Goal: Transaction & Acquisition: Purchase product/service

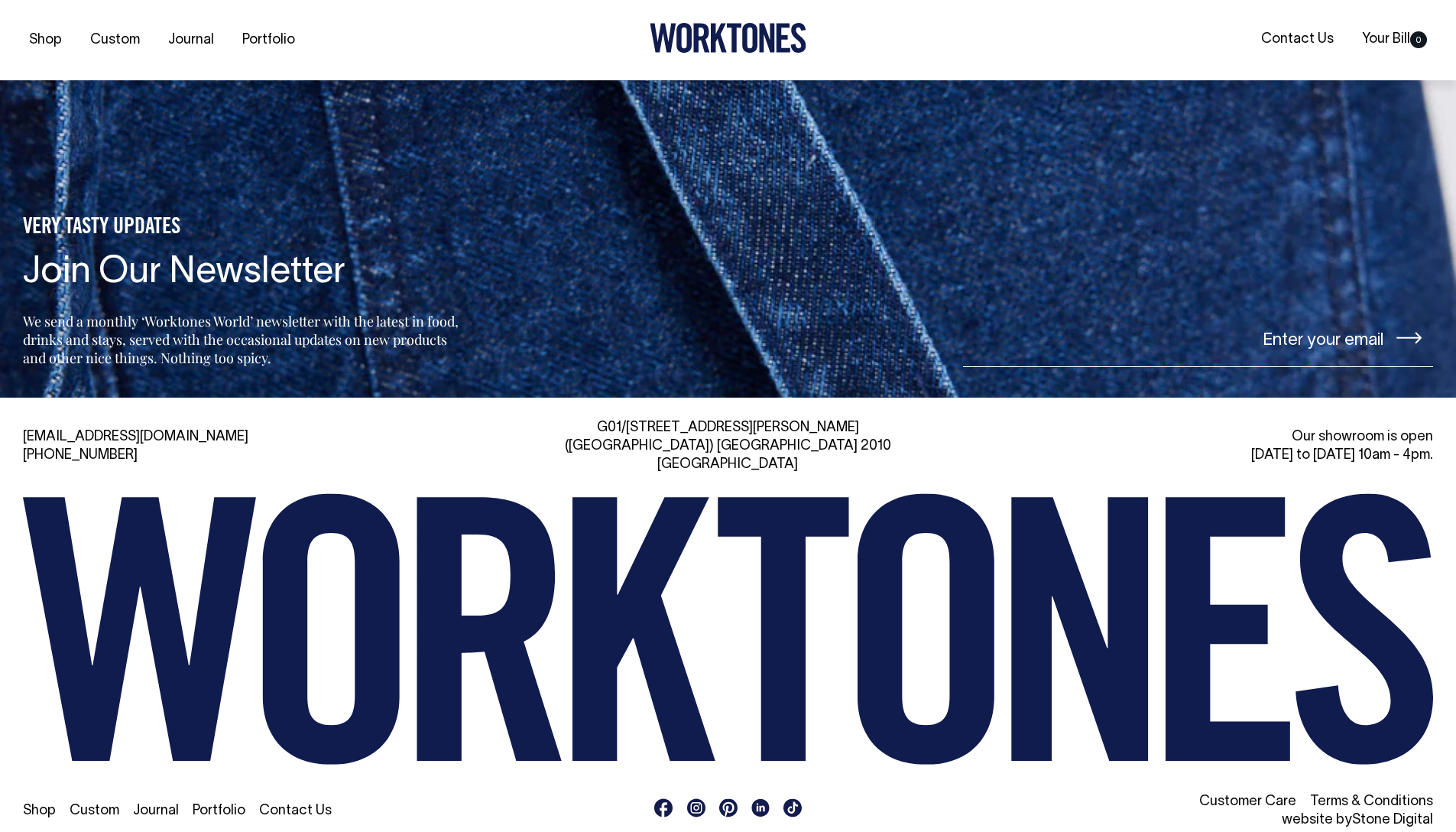
scroll to position [3542, 0]
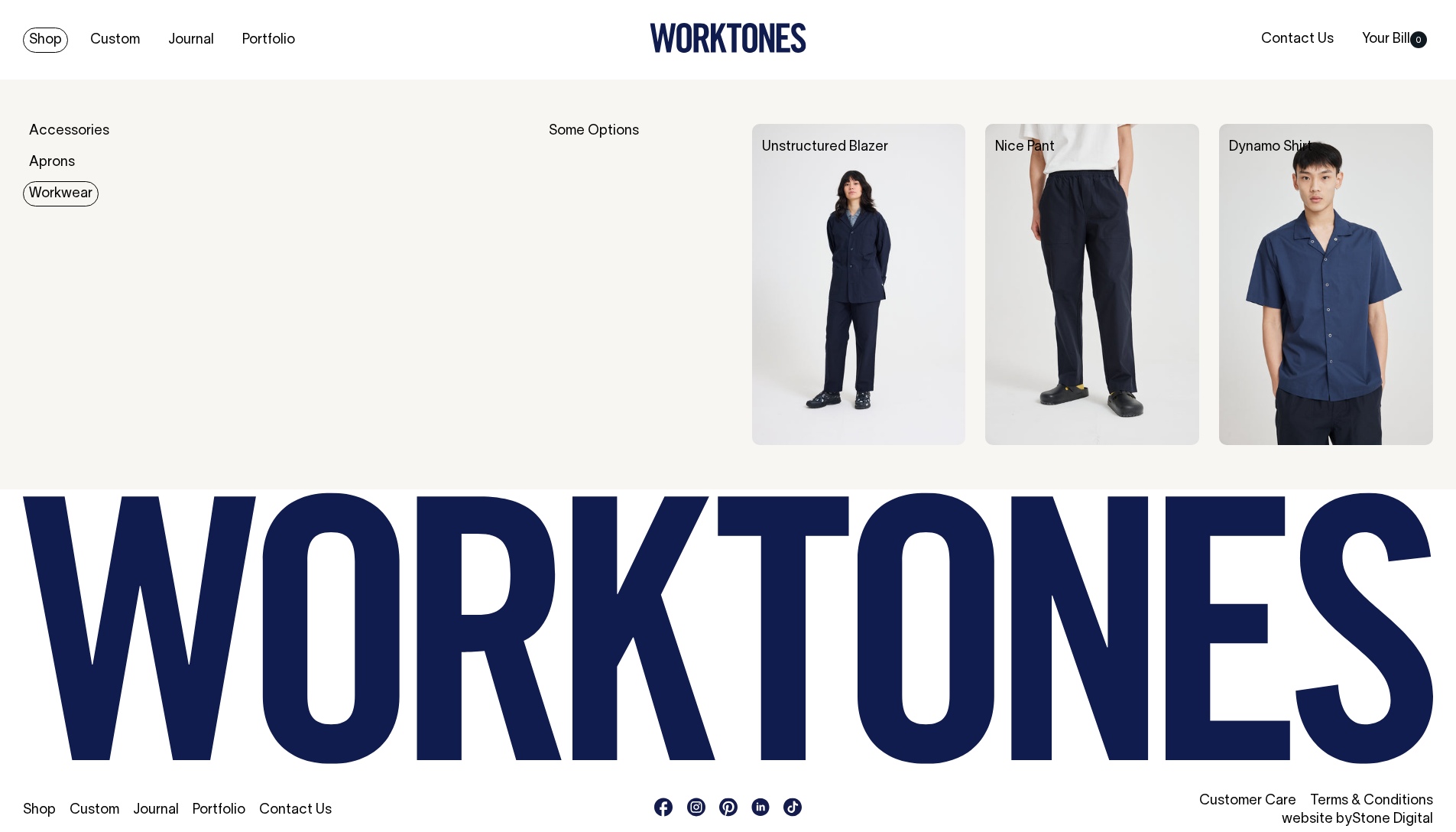
click at [41, 198] on link "Workwear" at bounding box center [60, 194] width 76 height 25
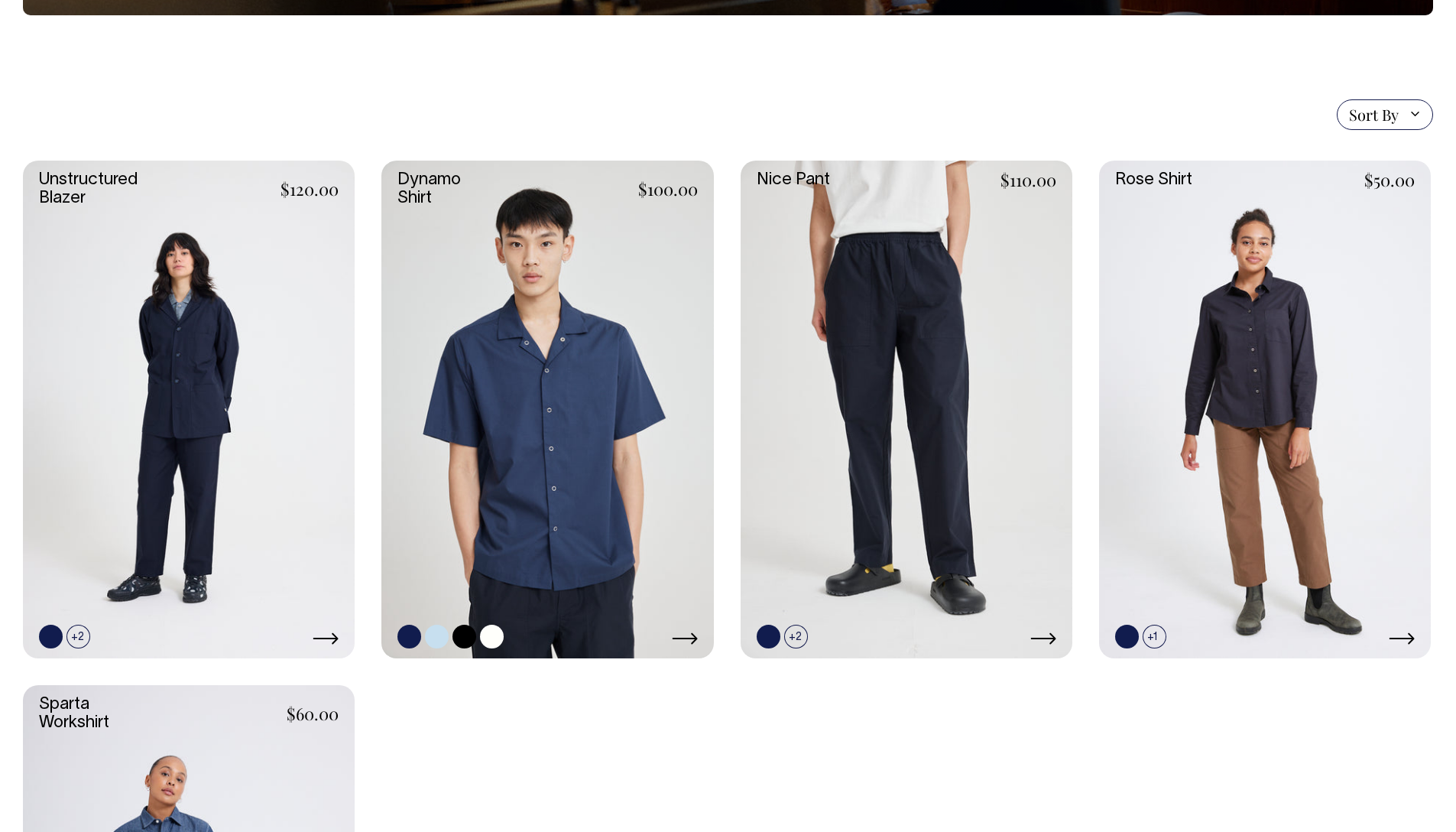
scroll to position [352, 0]
click at [552, 443] on link at bounding box center [548, 409] width 332 height 498
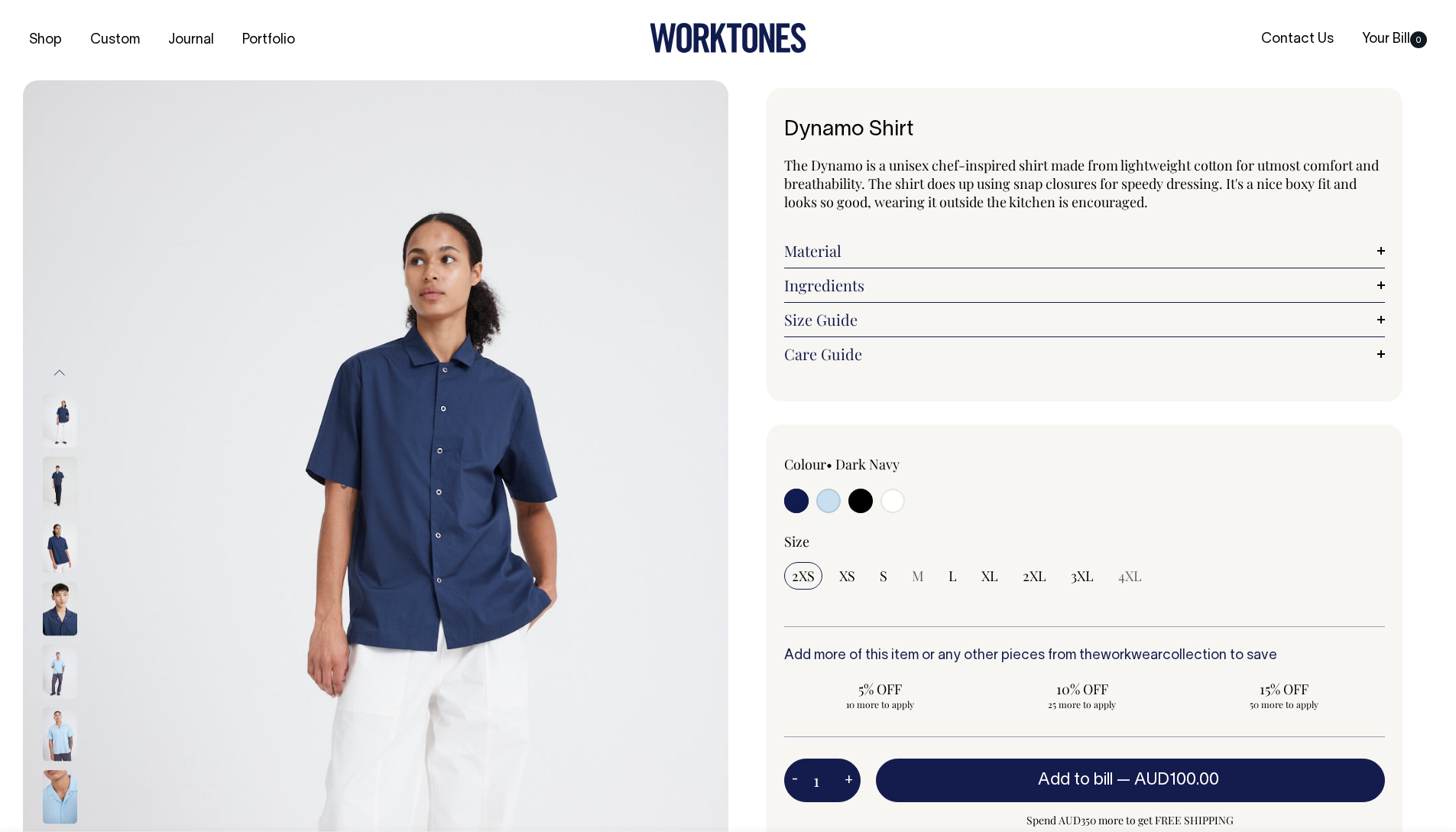
click at [54, 478] on img at bounding box center [60, 484] width 34 height 54
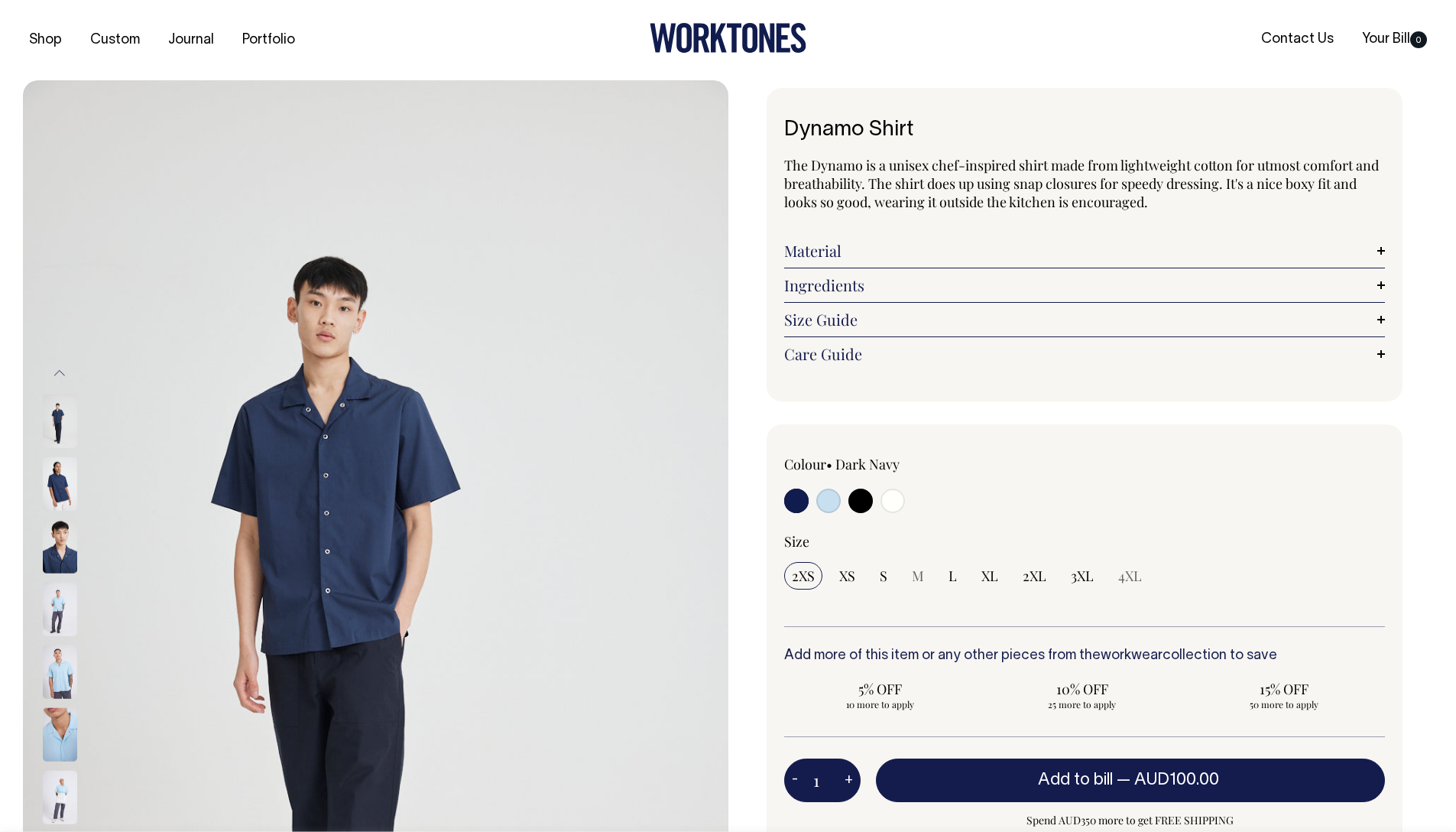
click at [57, 526] on img at bounding box center [60, 547] width 34 height 54
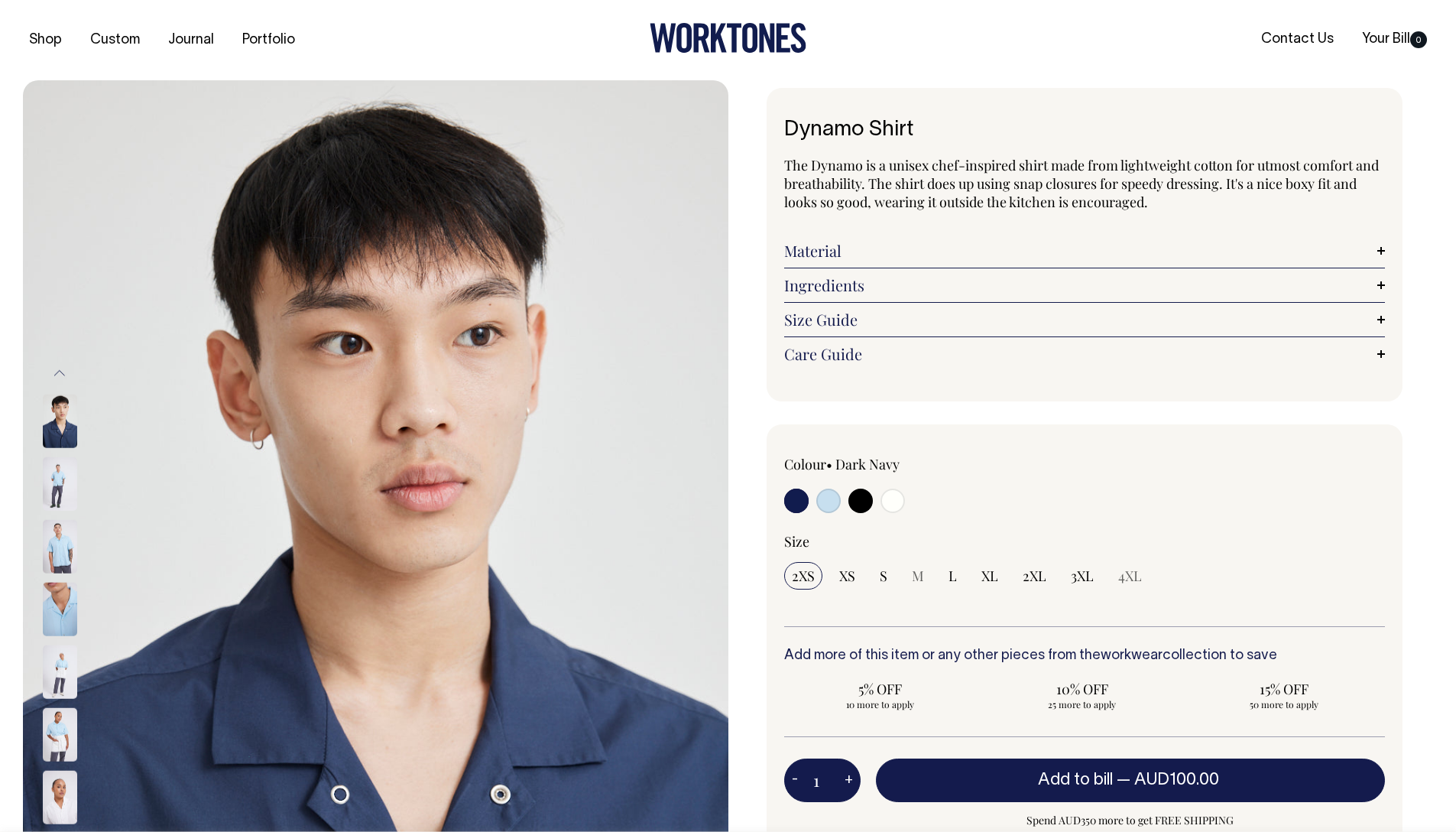
click at [54, 481] on img at bounding box center [60, 484] width 34 height 54
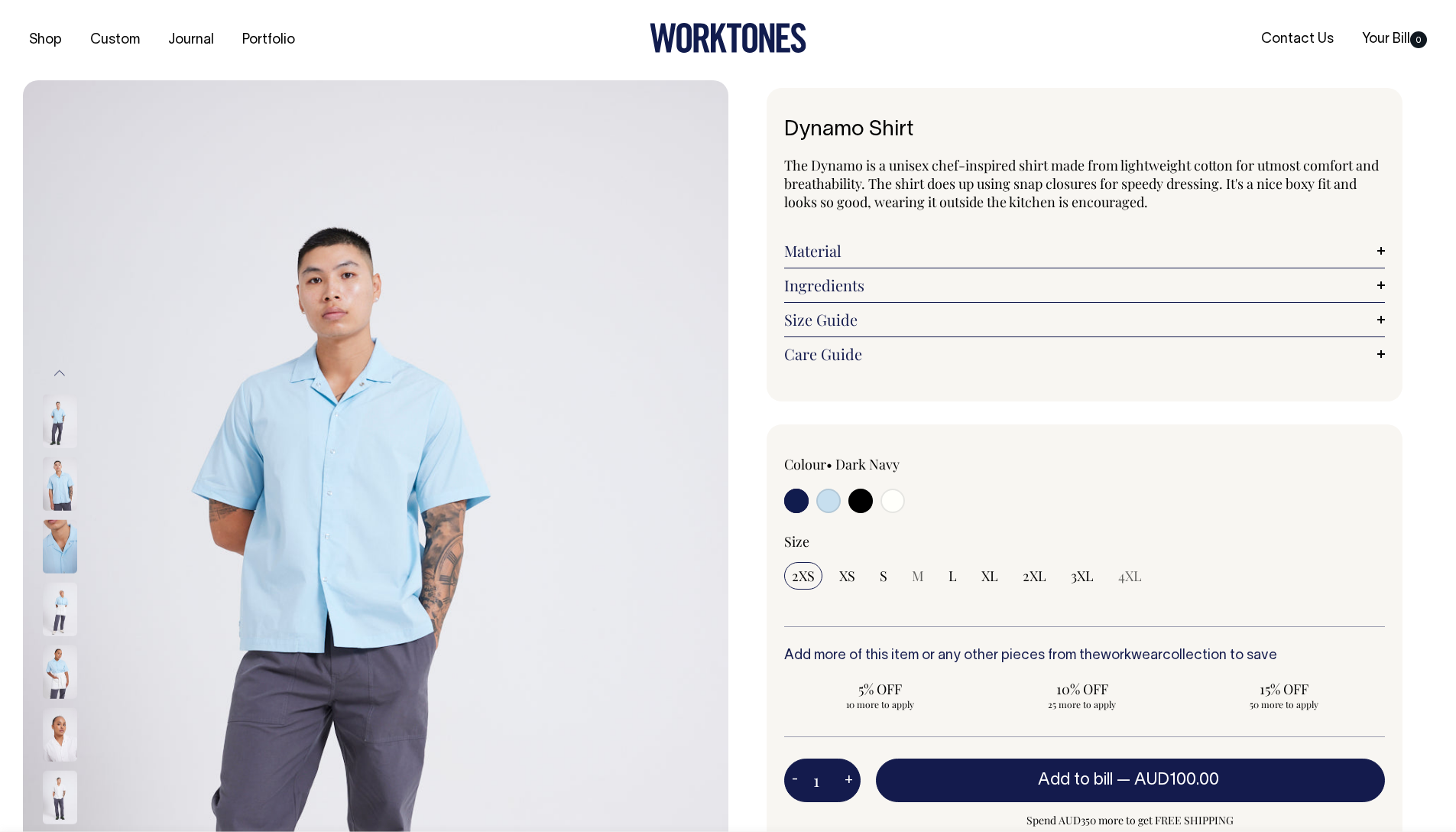
click at [61, 551] on img at bounding box center [60, 547] width 34 height 54
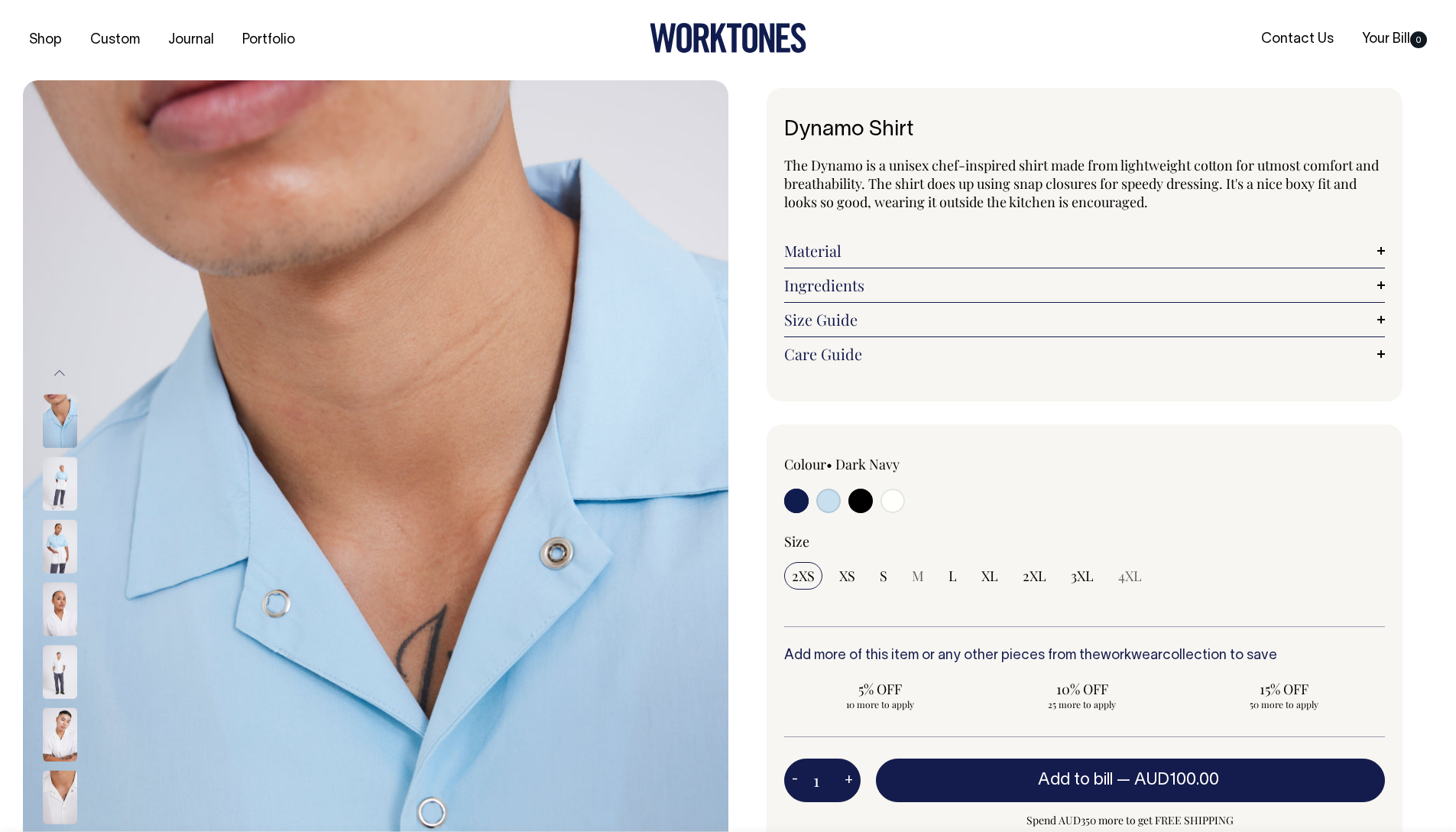
click at [63, 612] on img at bounding box center [60, 609] width 34 height 54
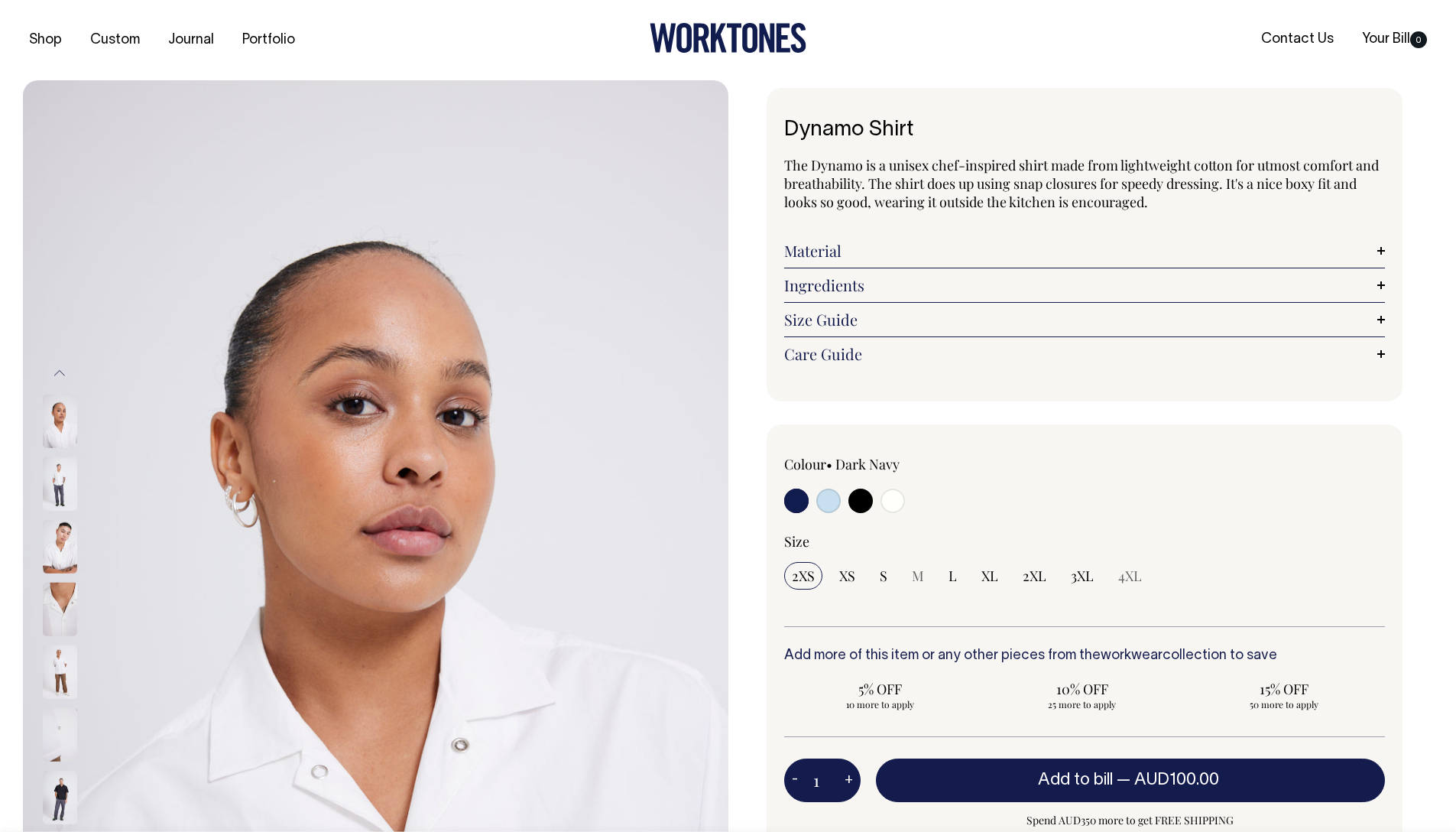
click at [63, 612] on img at bounding box center [60, 609] width 34 height 54
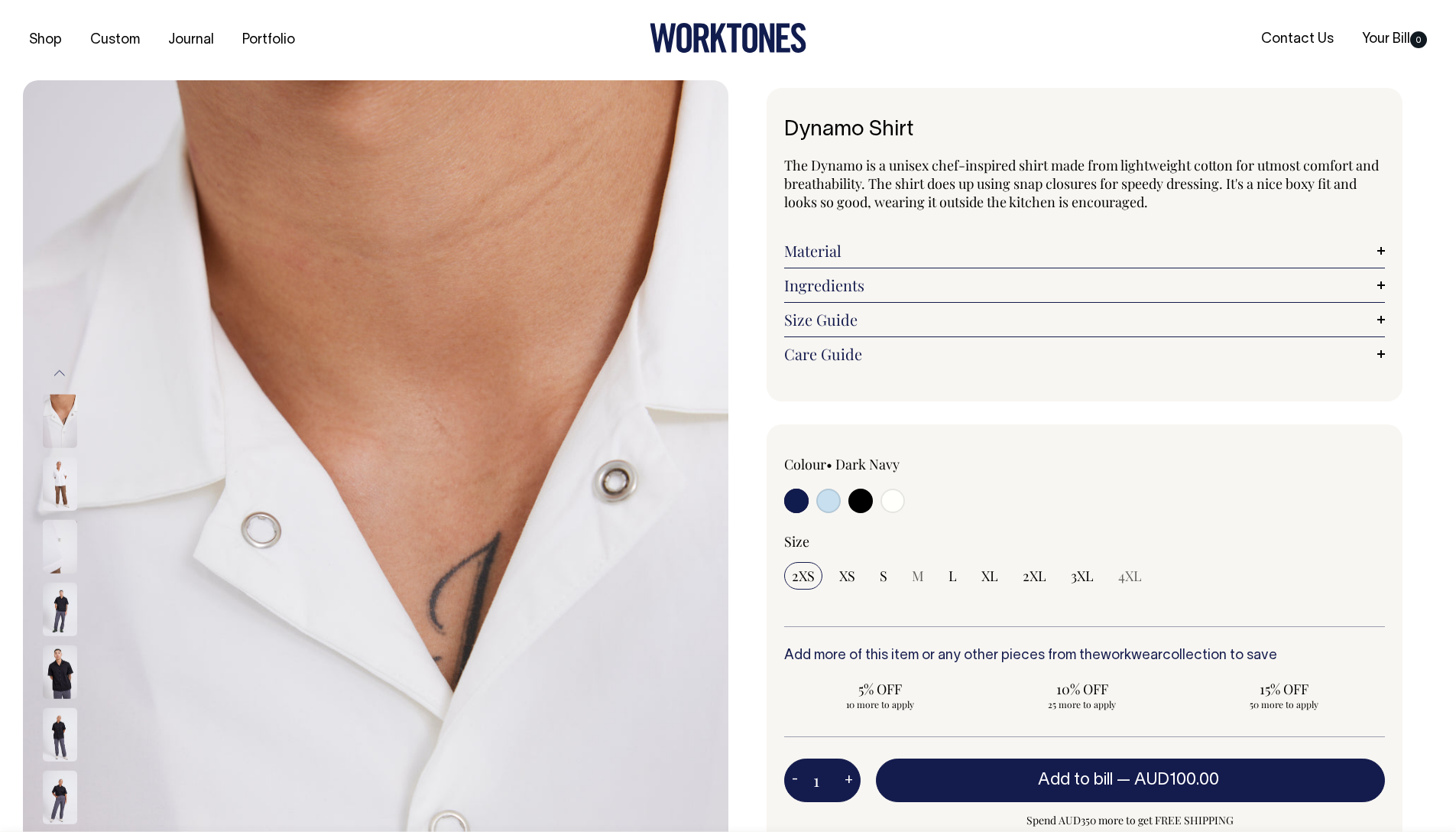
click at [62, 604] on img at bounding box center [60, 609] width 34 height 54
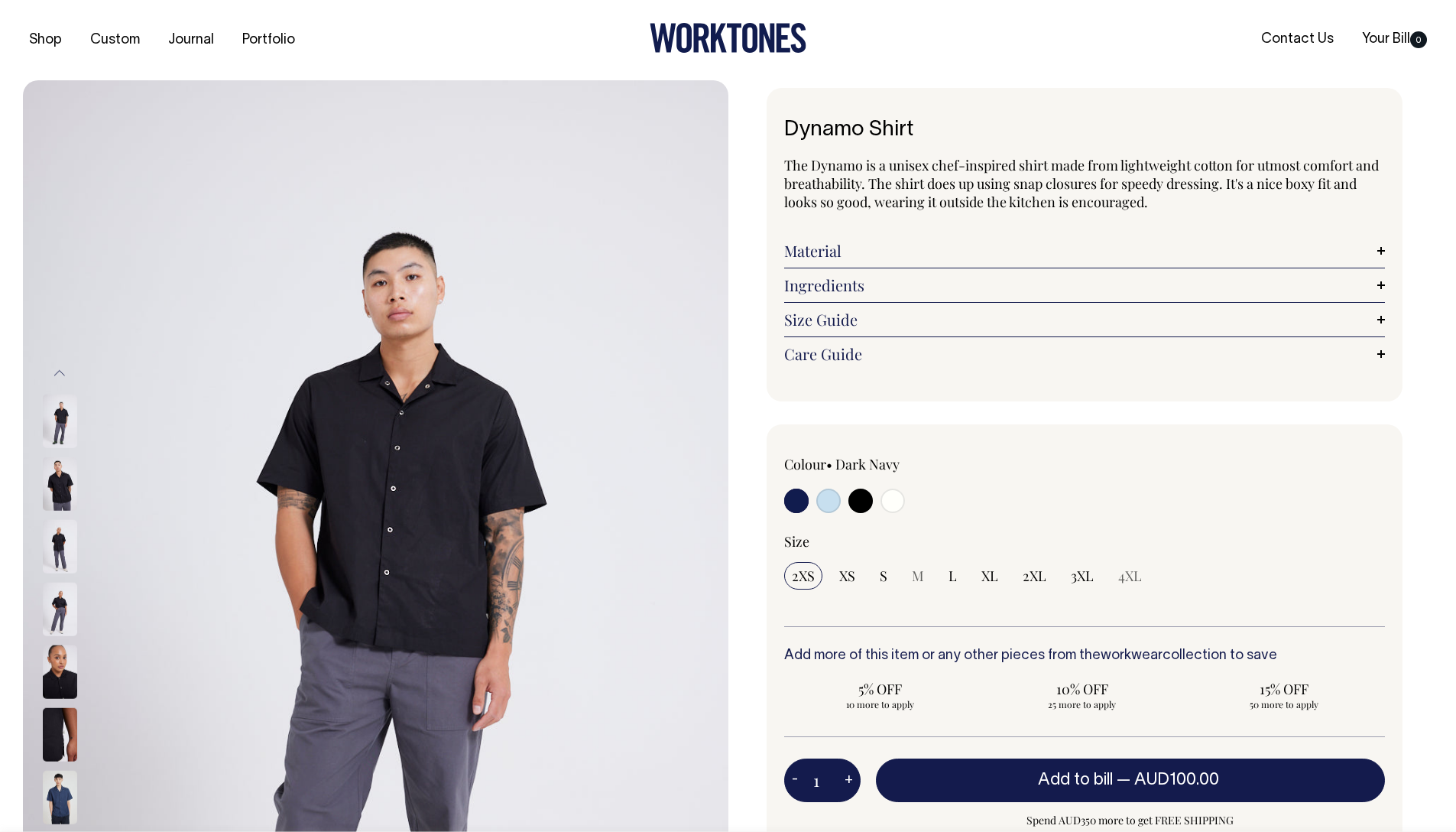
click at [54, 654] on img at bounding box center [60, 672] width 34 height 54
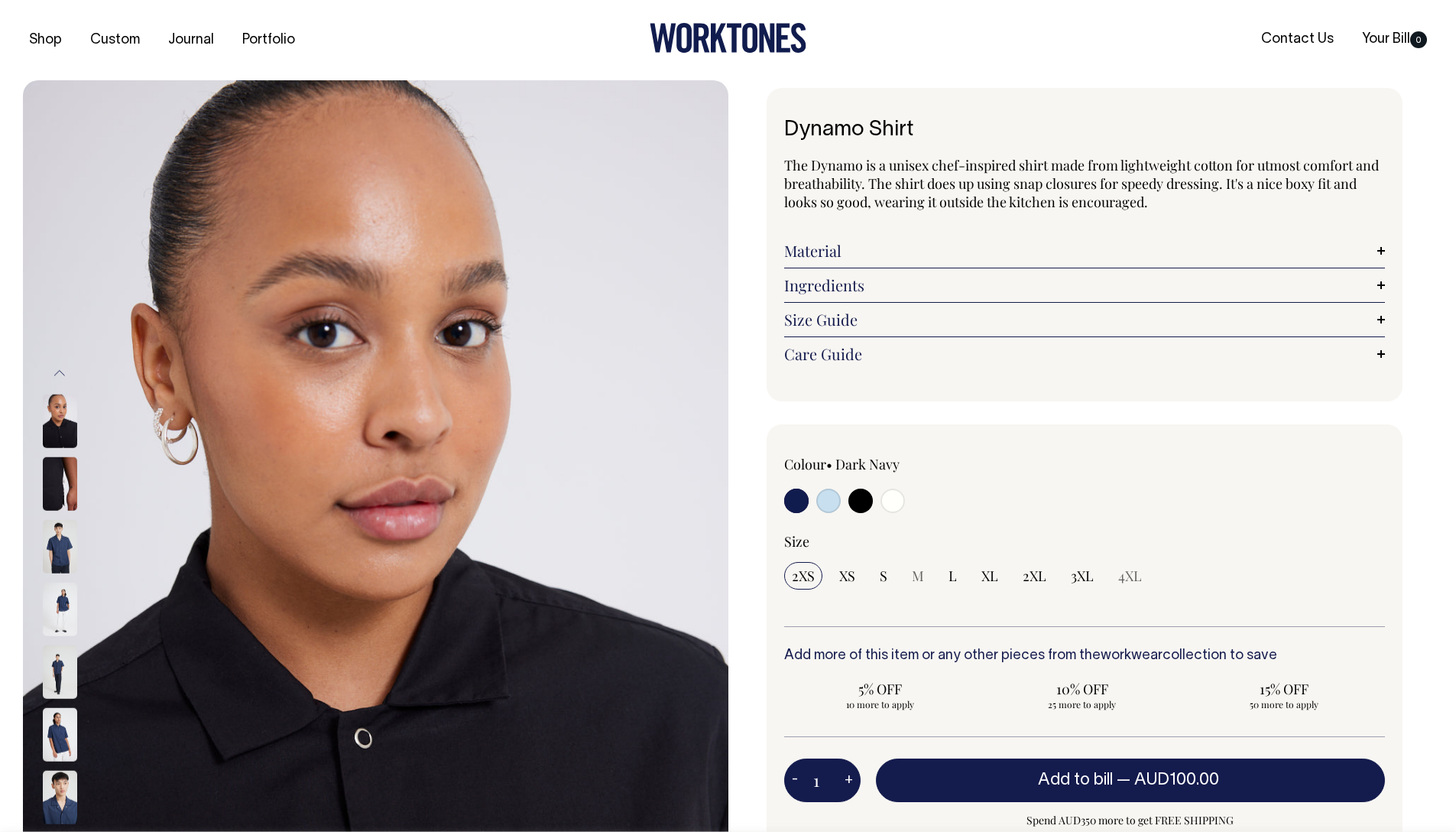
click at [59, 732] on img at bounding box center [60, 735] width 34 height 54
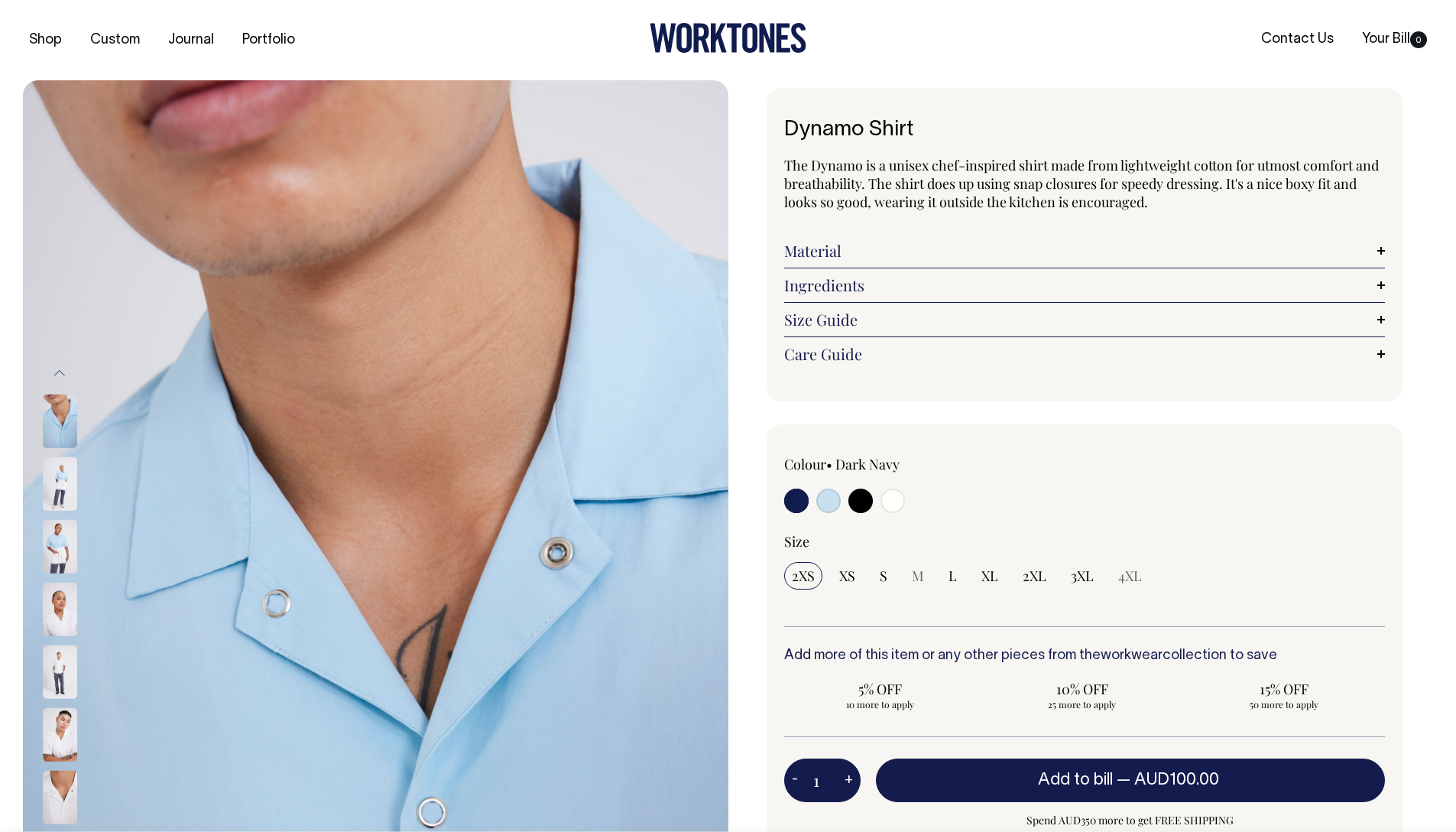
click at [60, 672] on img at bounding box center [60, 672] width 34 height 54
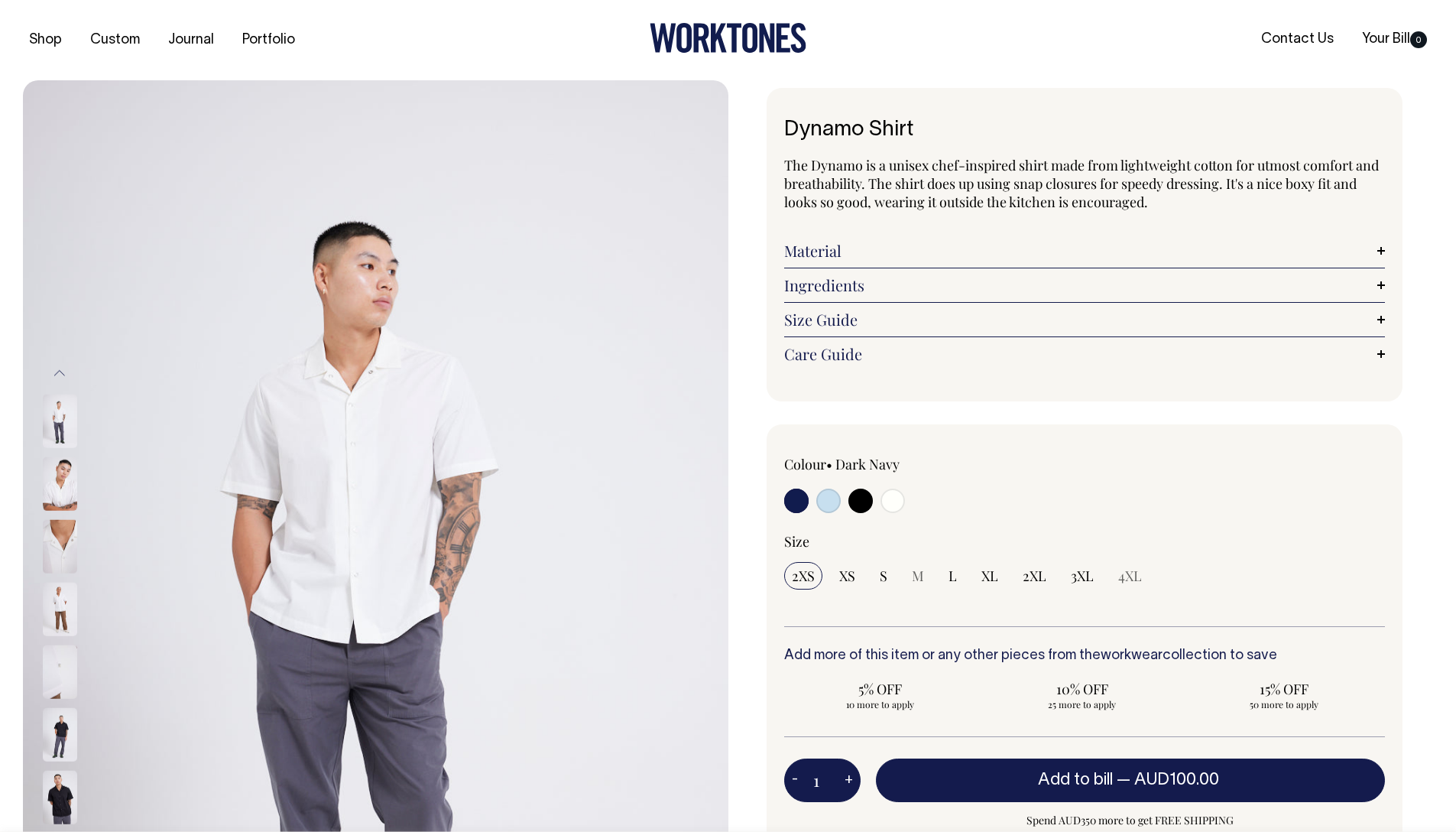
click at [59, 793] on img at bounding box center [60, 798] width 34 height 54
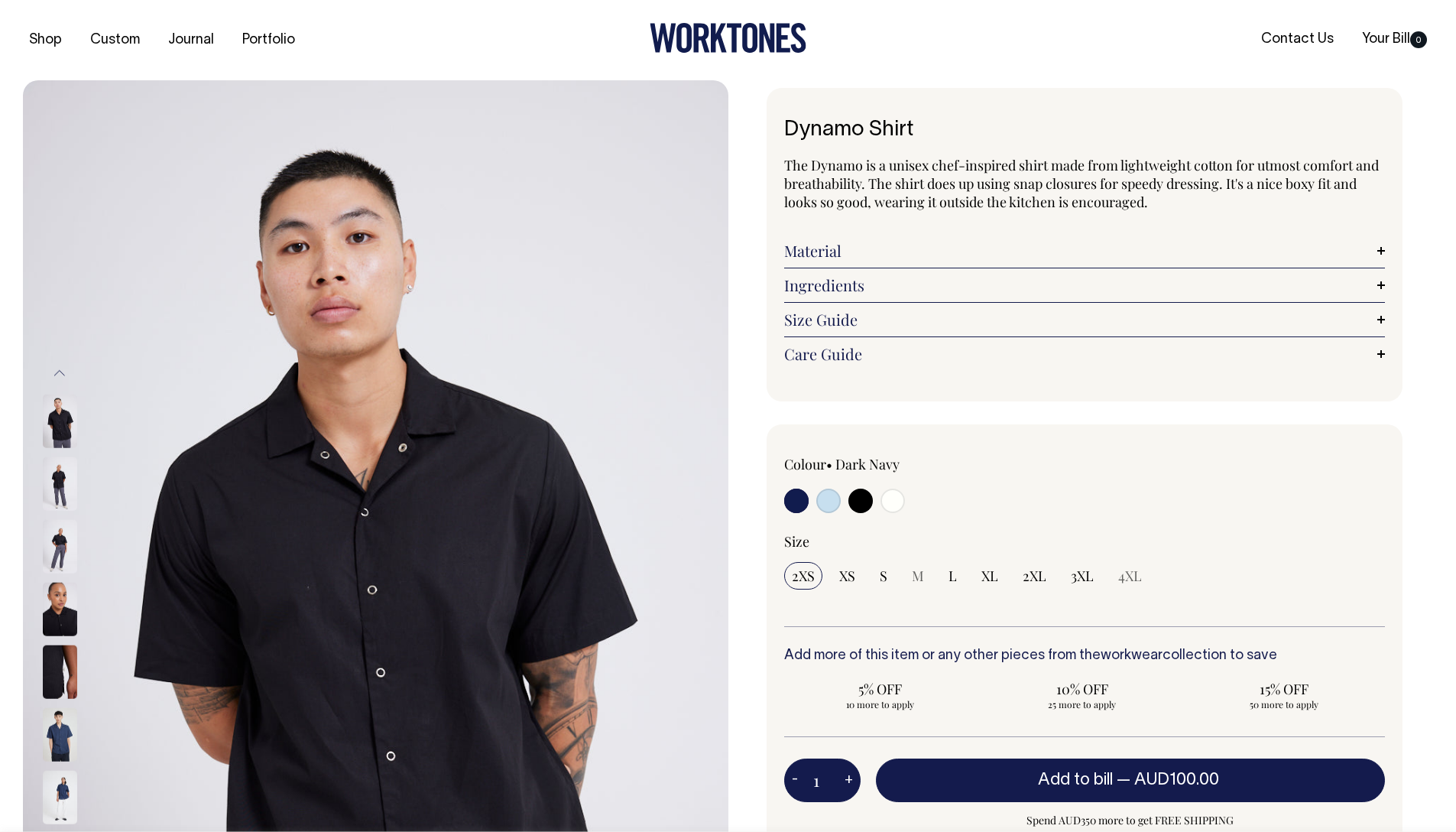
click at [67, 797] on img at bounding box center [60, 798] width 34 height 54
click at [63, 801] on img at bounding box center [60, 798] width 34 height 54
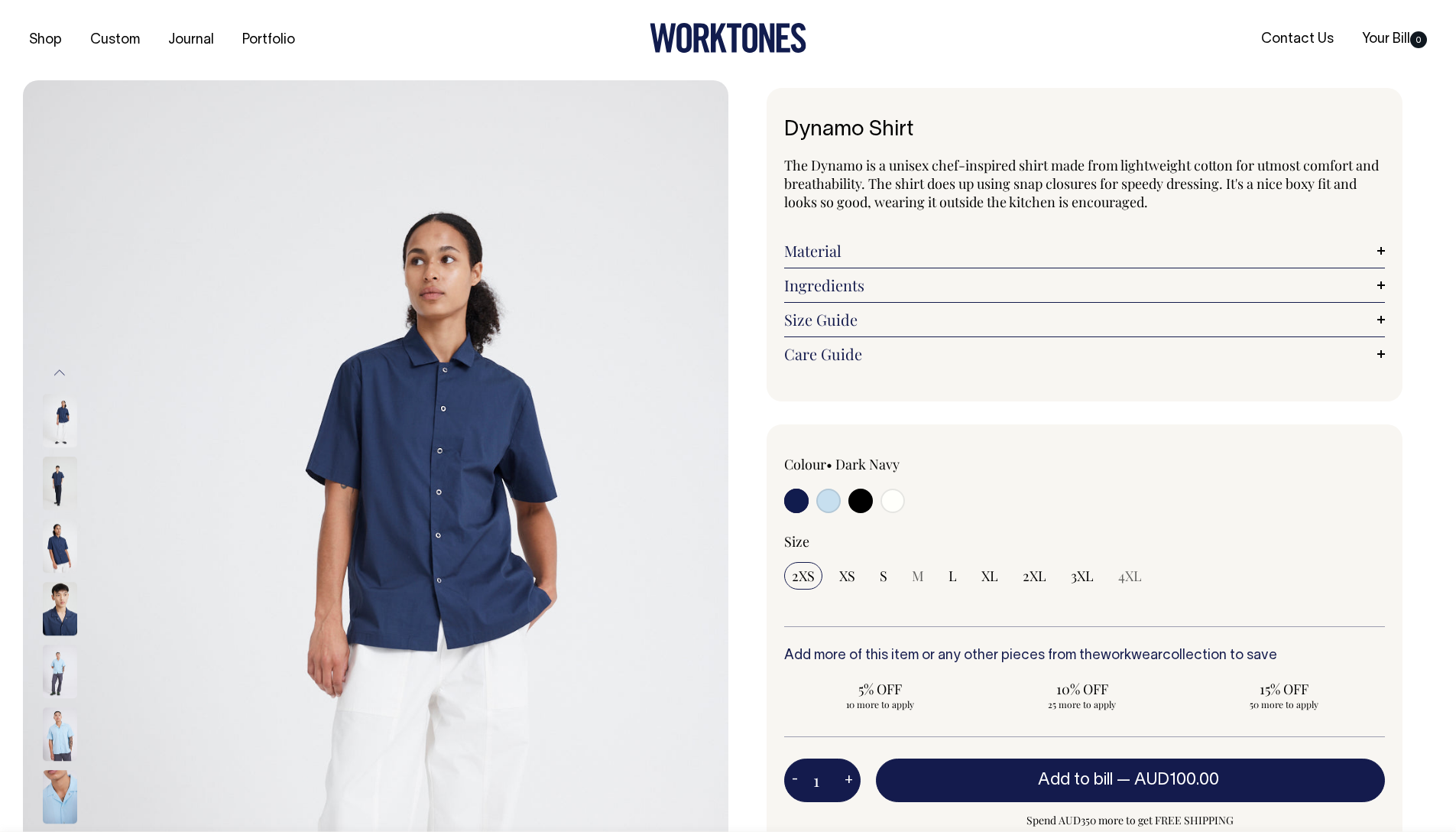
click at [57, 548] on img at bounding box center [60, 547] width 34 height 54
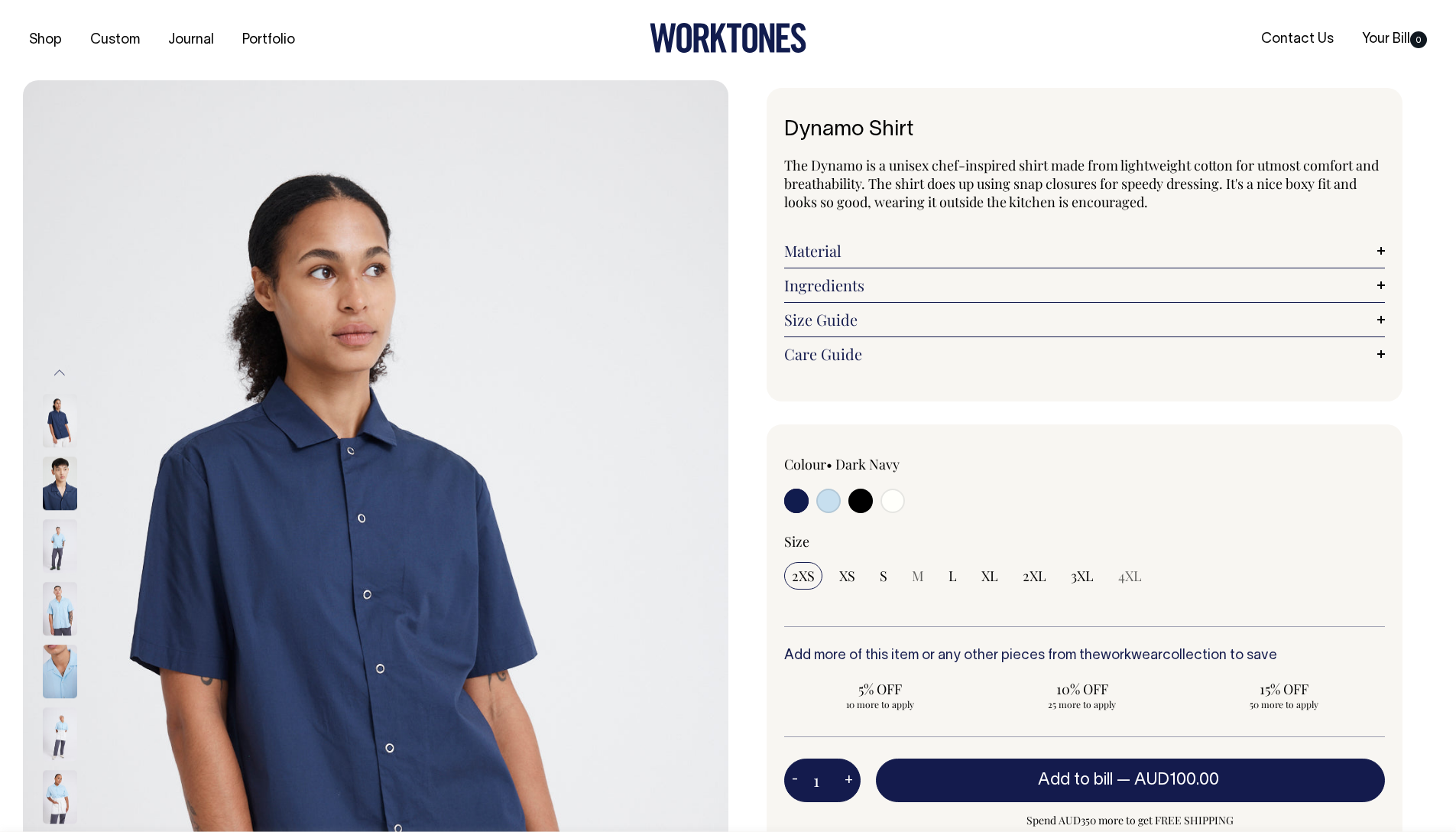
click at [1379, 319] on link "Size Guide" at bounding box center [1085, 320] width 601 height 18
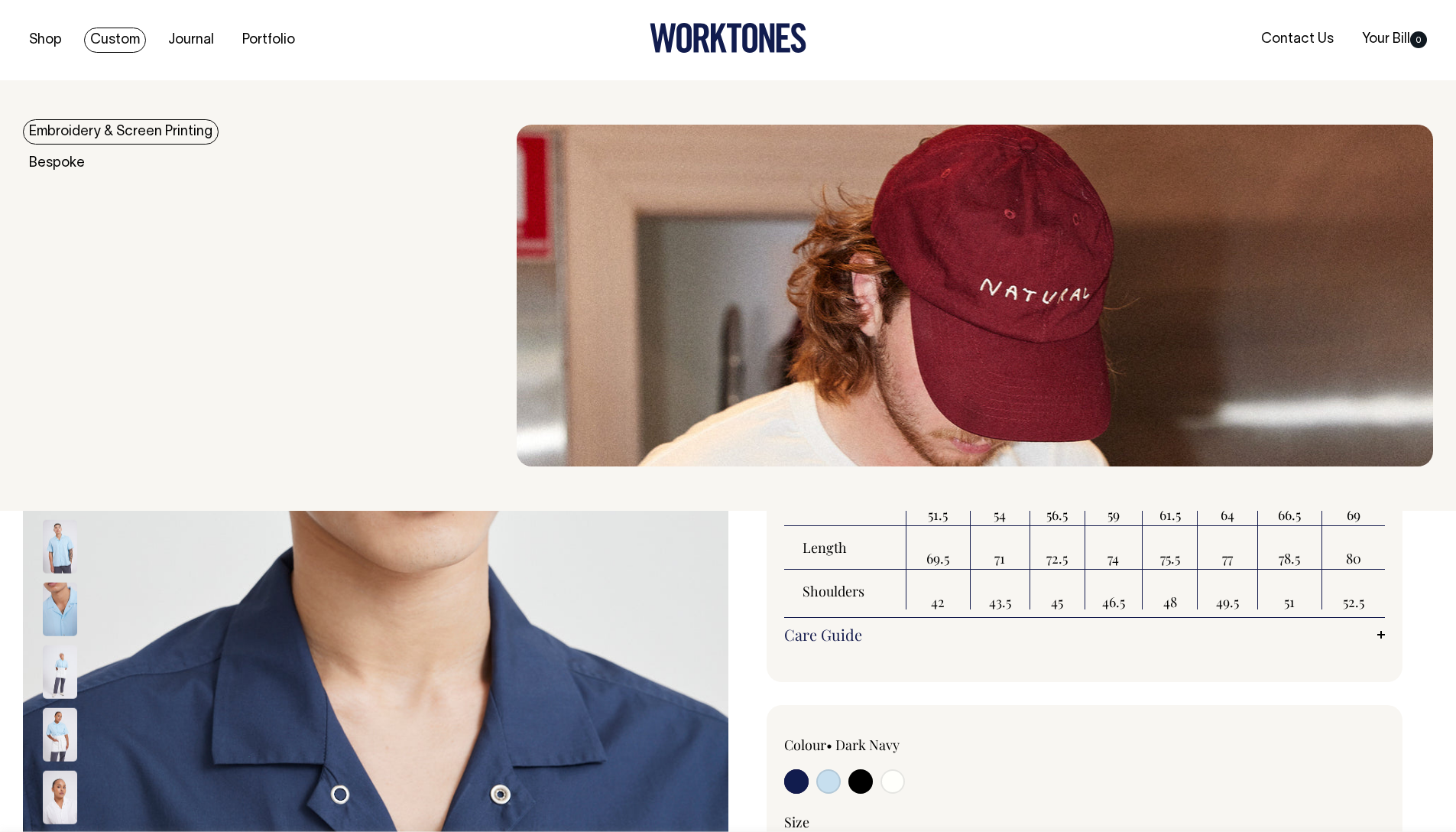
click at [121, 31] on link "Custom" at bounding box center [115, 40] width 62 height 25
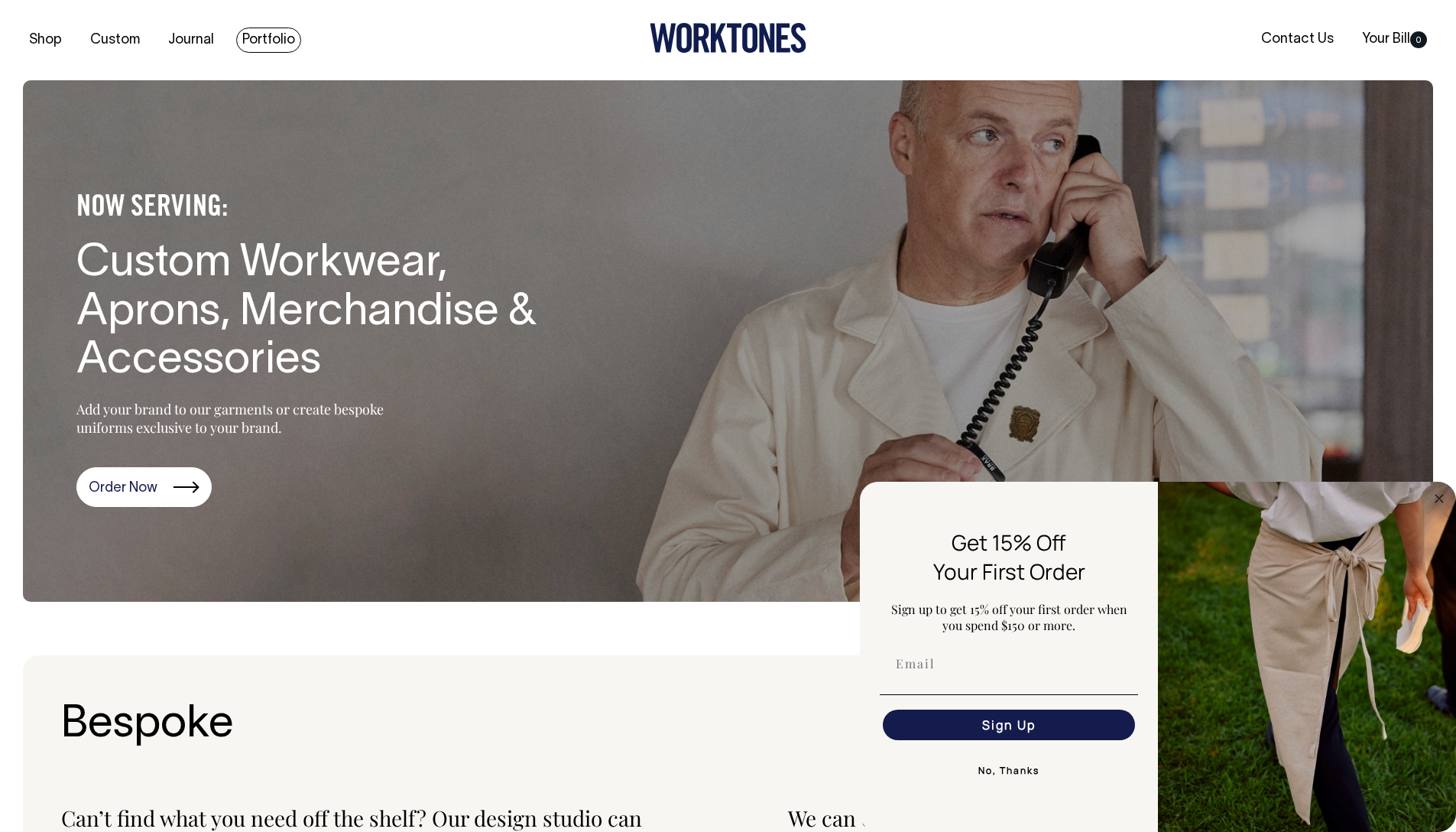
click at [251, 41] on link "Portfolio" at bounding box center [269, 40] width 65 height 25
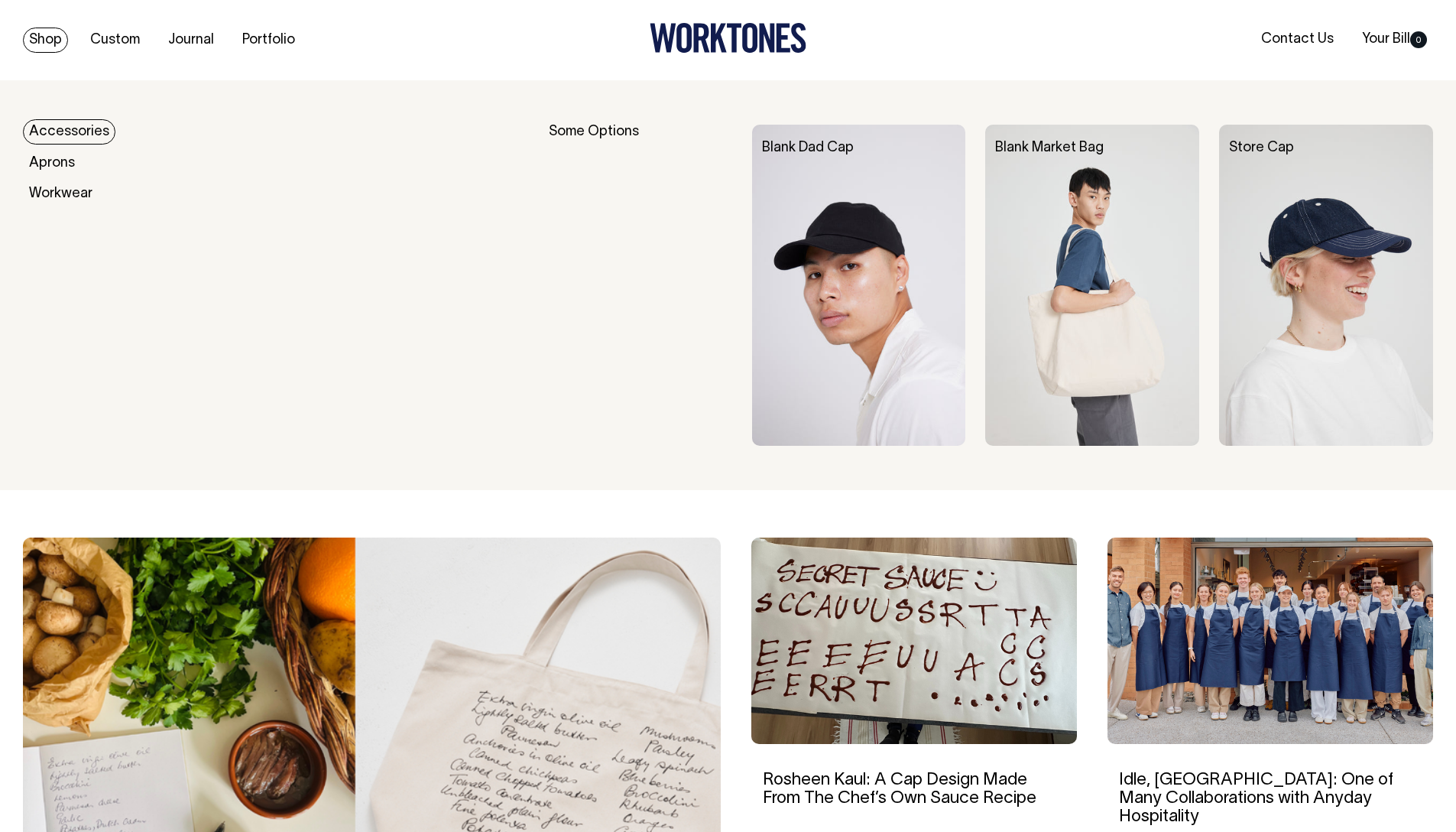
click at [57, 42] on link "Shop" at bounding box center [45, 40] width 45 height 25
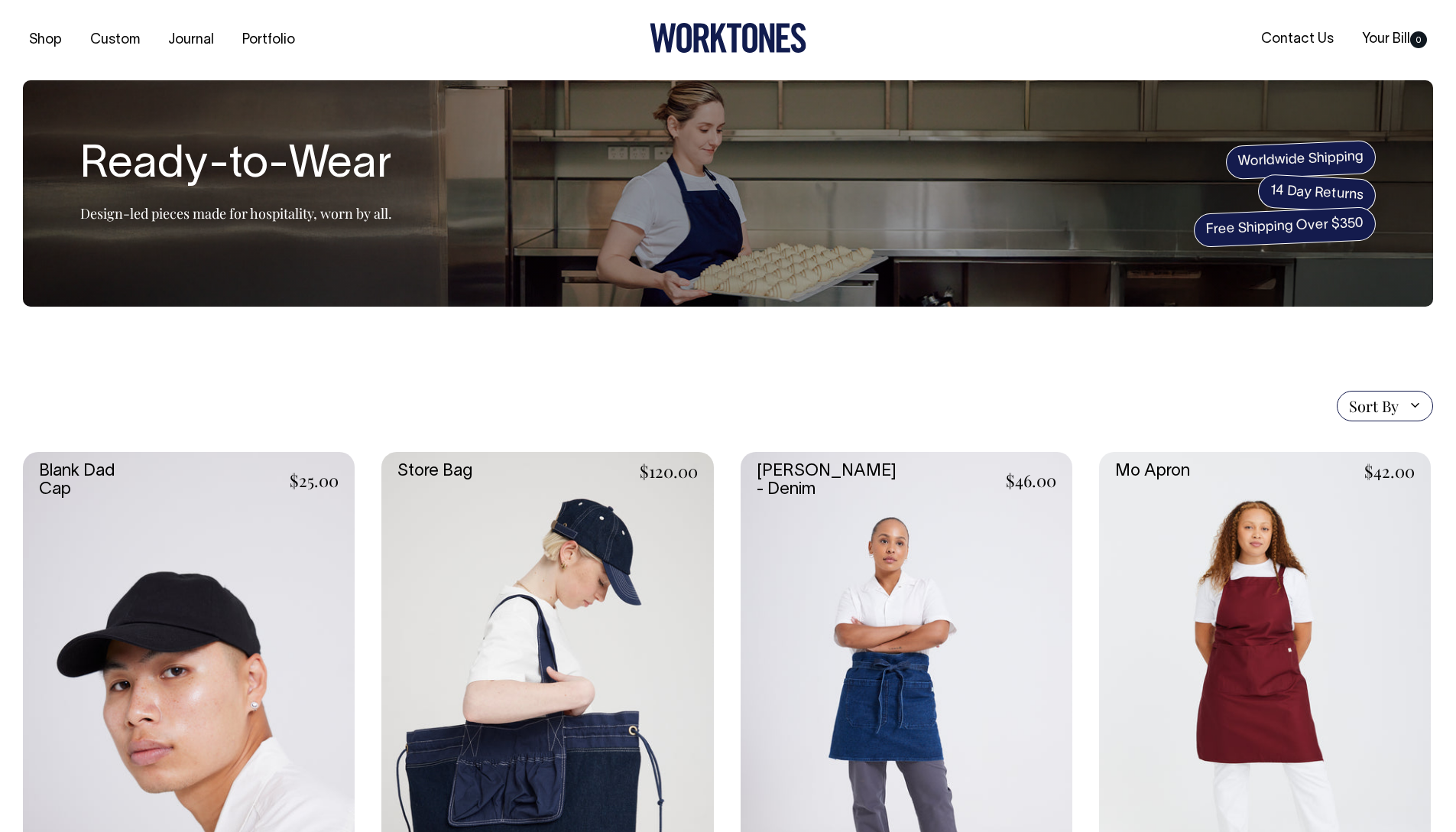
click at [155, 591] on link at bounding box center [189, 700] width 332 height 498
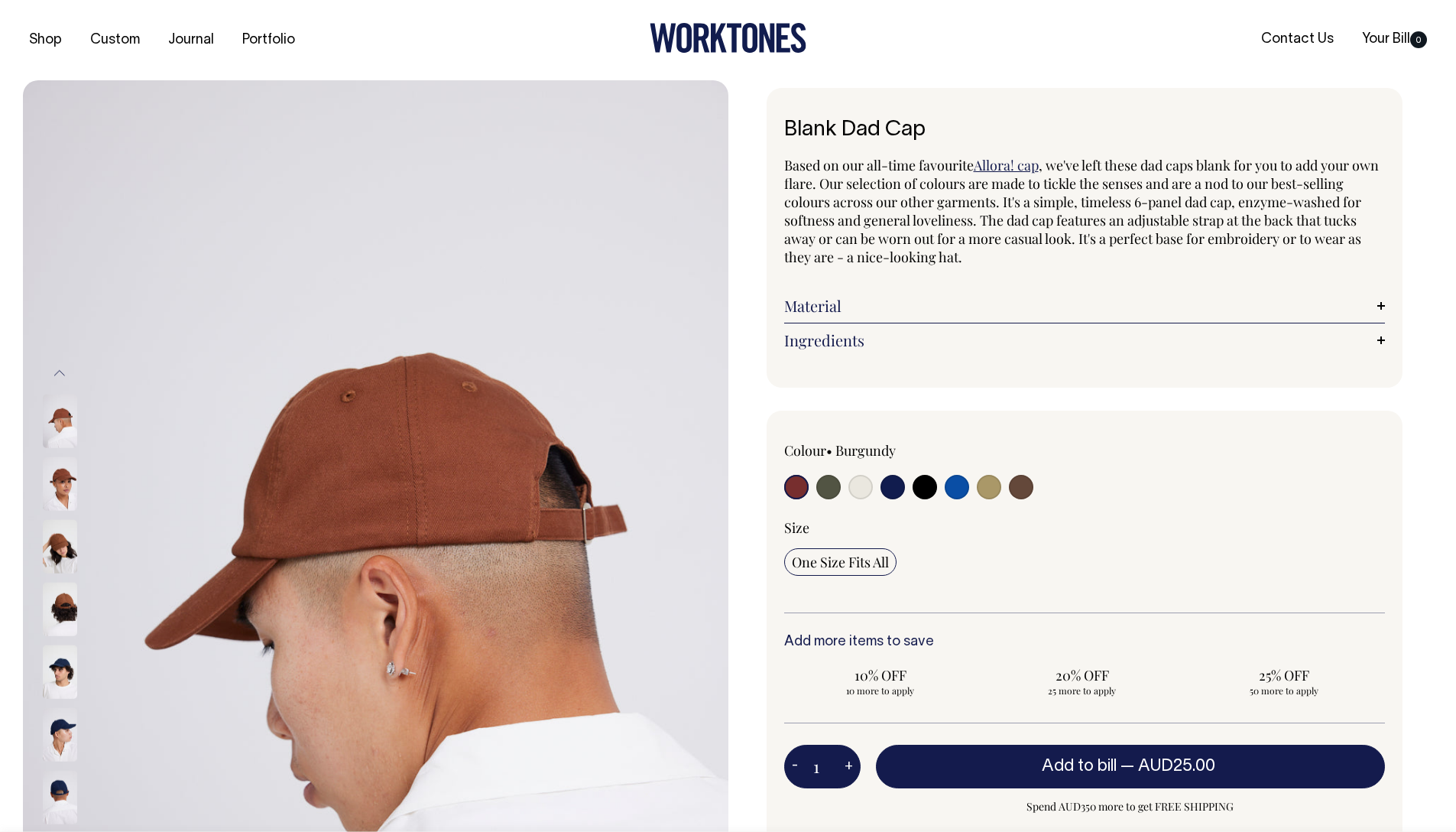
click at [1380, 341] on link "Ingredients" at bounding box center [1085, 341] width 601 height 18
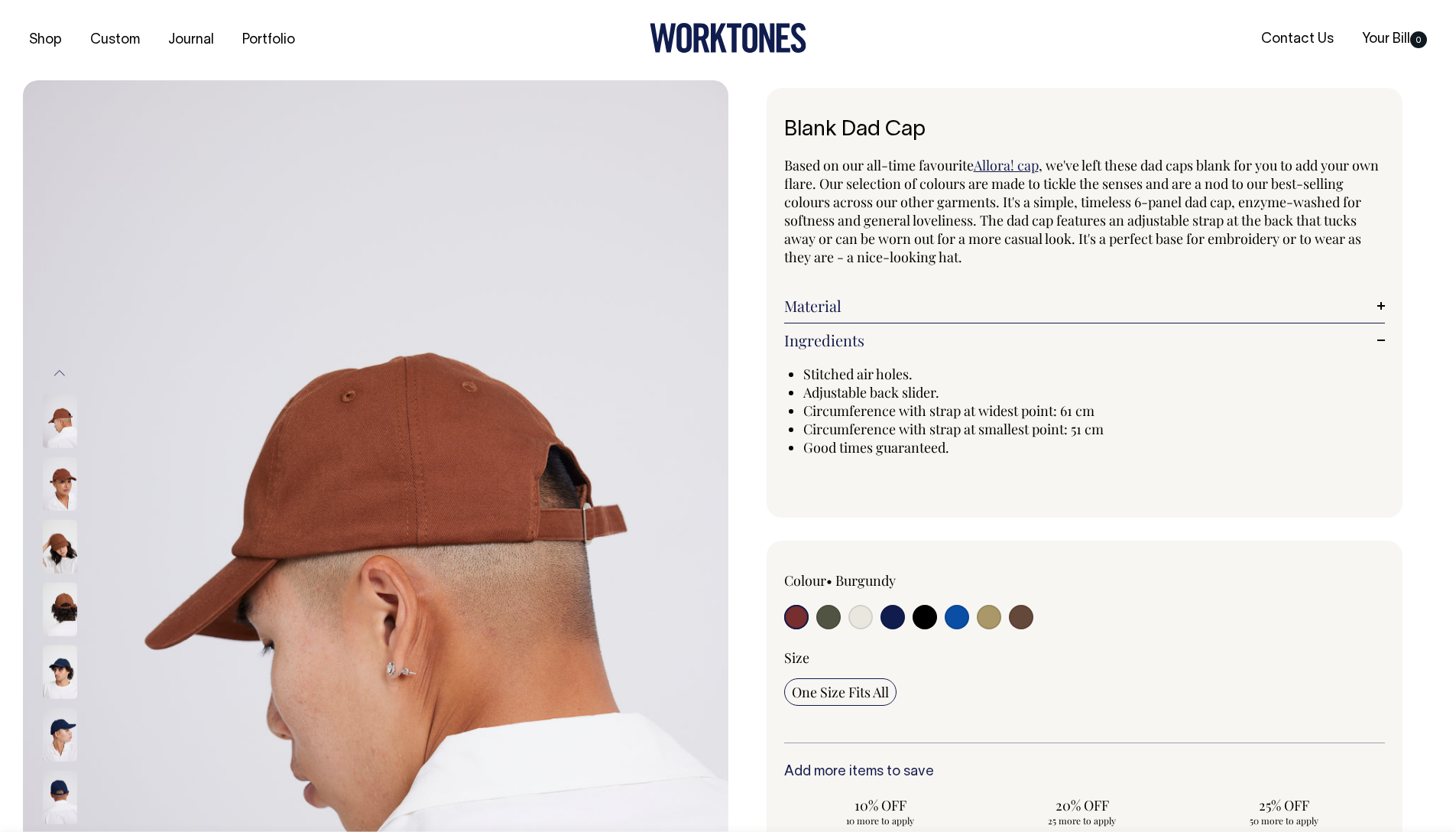
click at [1383, 302] on link "Material" at bounding box center [1085, 306] width 601 height 18
